Goal: Information Seeking & Learning: Find specific fact

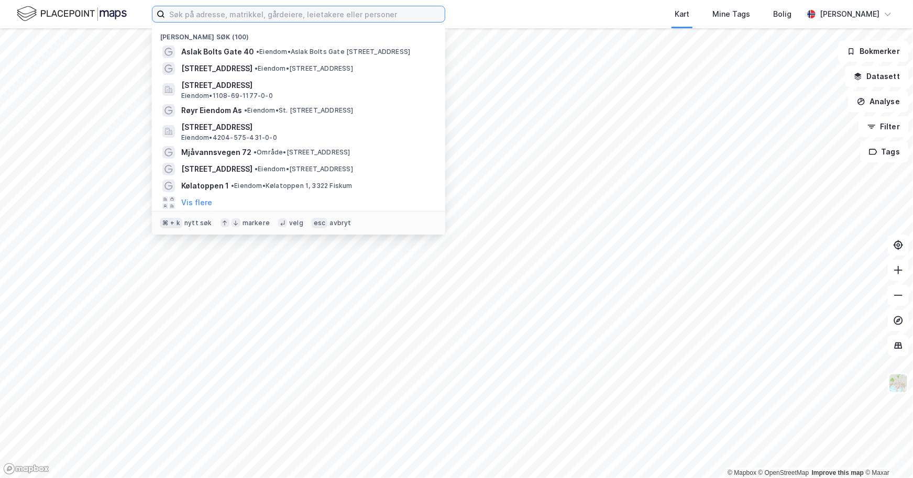
click at [290, 15] on input at bounding box center [305, 14] width 280 height 16
paste input "101 Hafstadvegen"
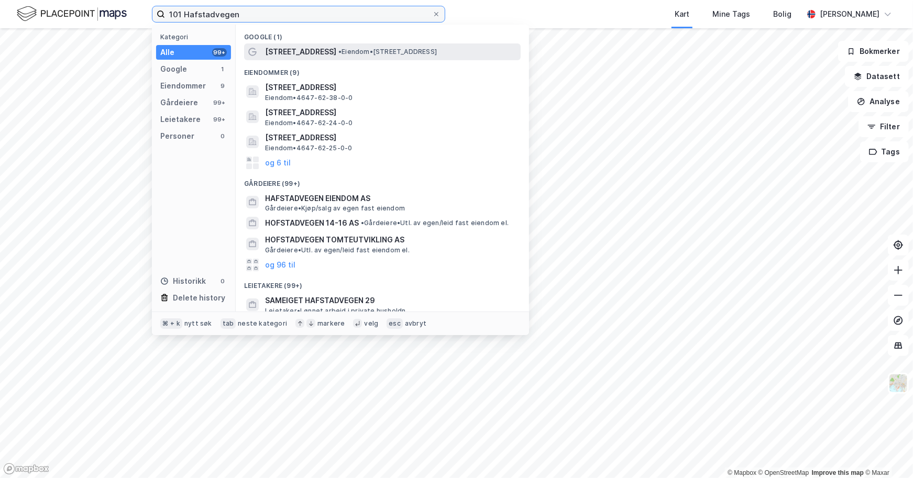
type input "101 Hafstadvegen"
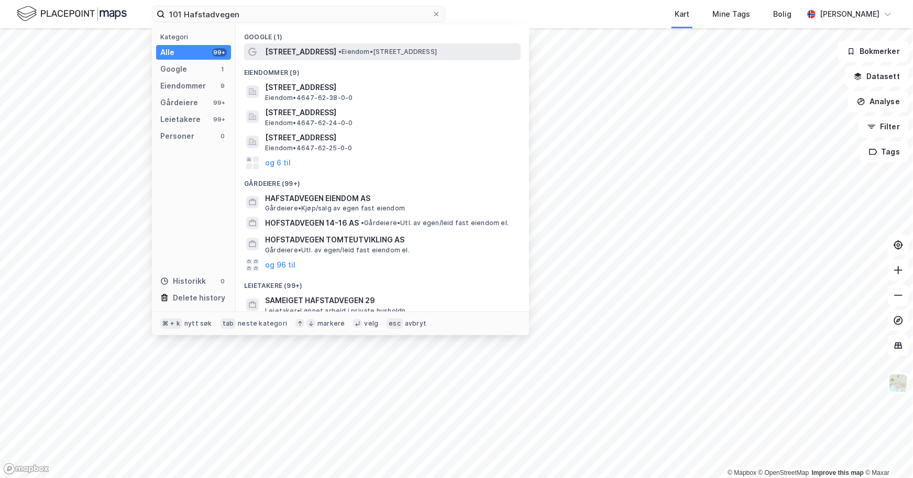
click at [318, 49] on span "[STREET_ADDRESS]" at bounding box center [300, 52] width 71 height 13
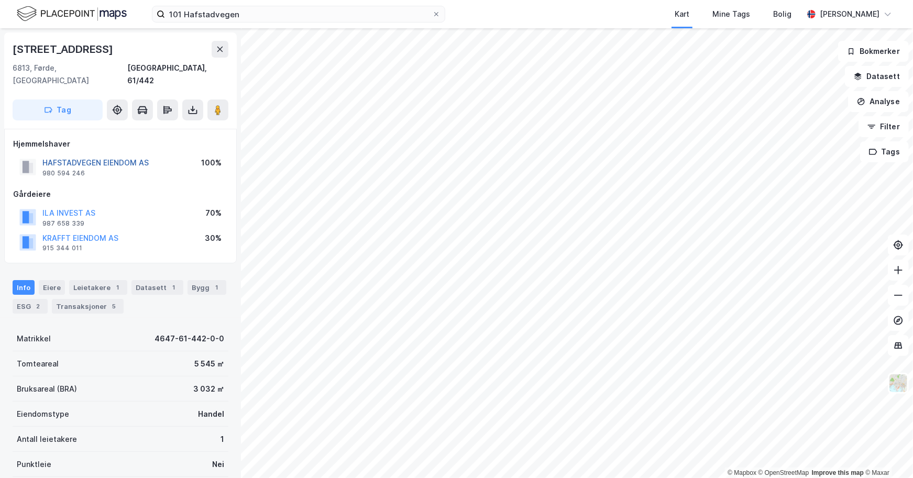
click at [0, 0] on button "HAFSTADVEGEN EIENDOM AS" at bounding box center [0, 0] width 0 height 0
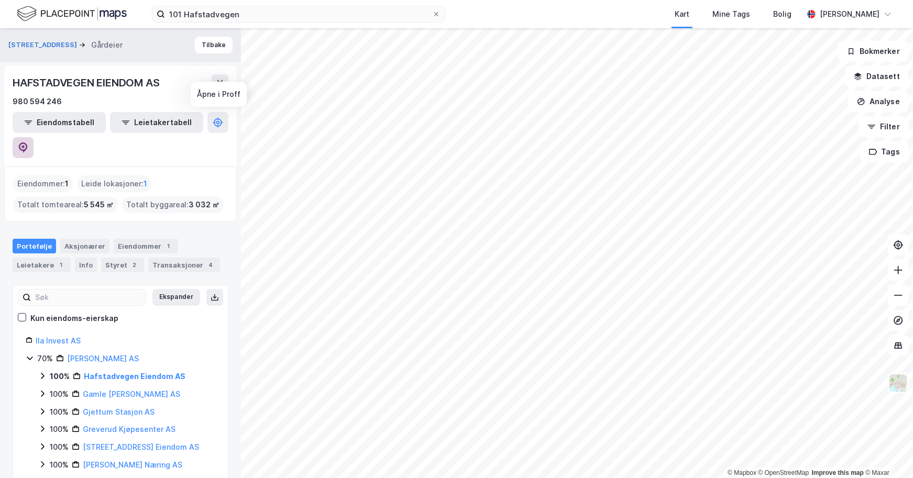
click at [28, 142] on icon at bounding box center [23, 147] width 9 height 10
